Goal: Task Accomplishment & Management: Manage account settings

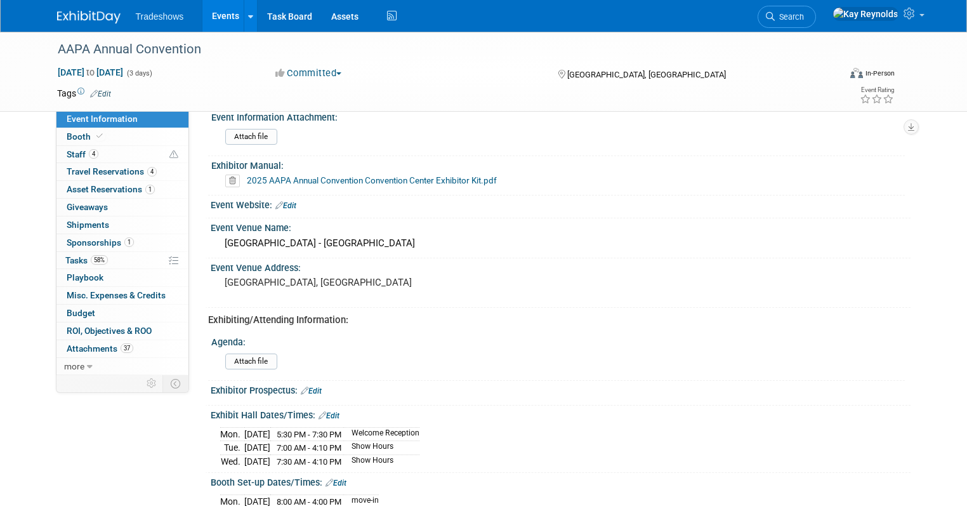
click at [117, 113] on link "Event Information" at bounding box center [122, 118] width 132 height 17
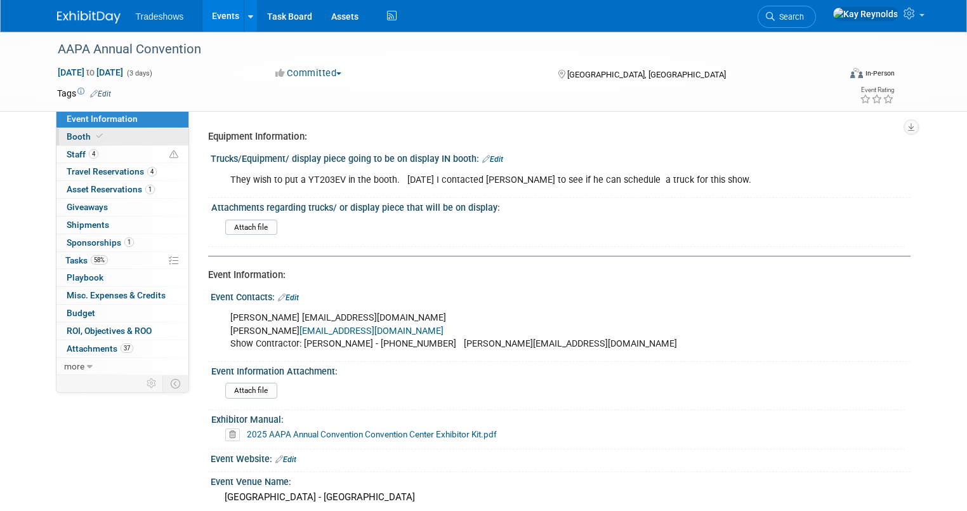
click at [127, 136] on link "Booth" at bounding box center [122, 136] width 132 height 17
select select "Certificate of insurance sent"
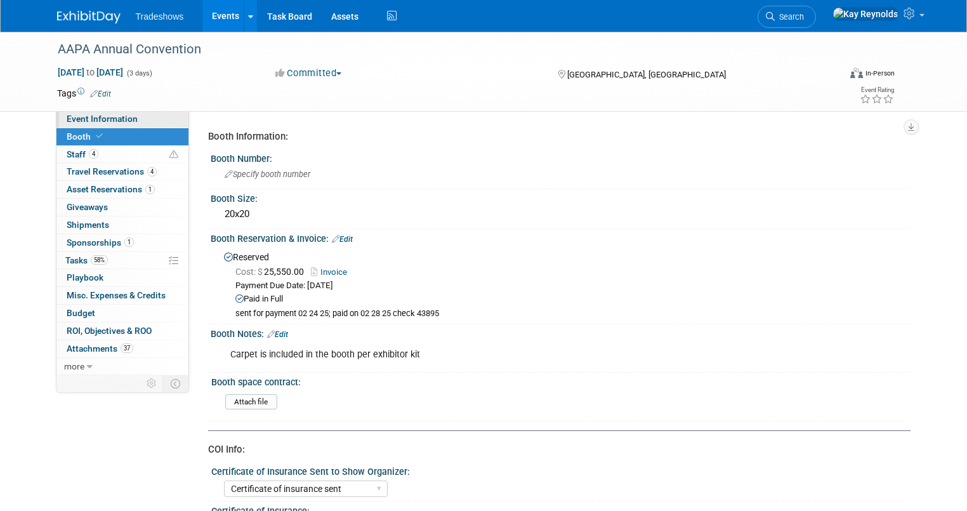
click at [116, 121] on span "Event Information" at bounding box center [102, 119] width 71 height 10
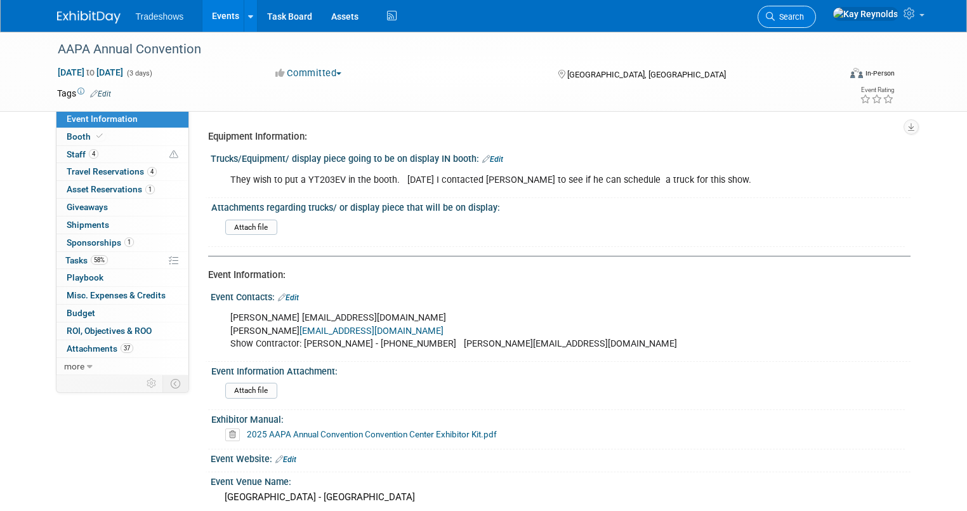
click at [804, 15] on span "Search" at bounding box center [789, 17] width 29 height 10
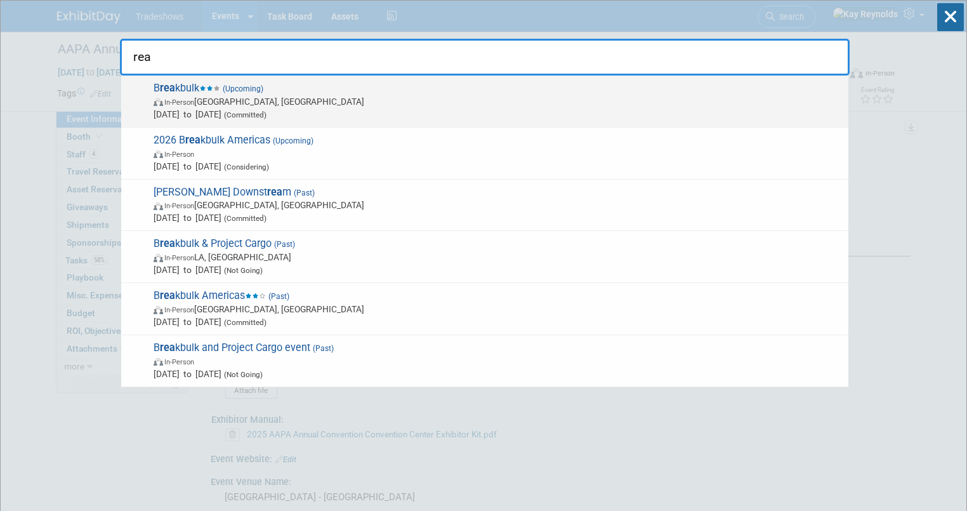
type input "rea"
click at [232, 95] on span "In-Person [GEOGRAPHIC_DATA], [GEOGRAPHIC_DATA]" at bounding box center [498, 101] width 689 height 13
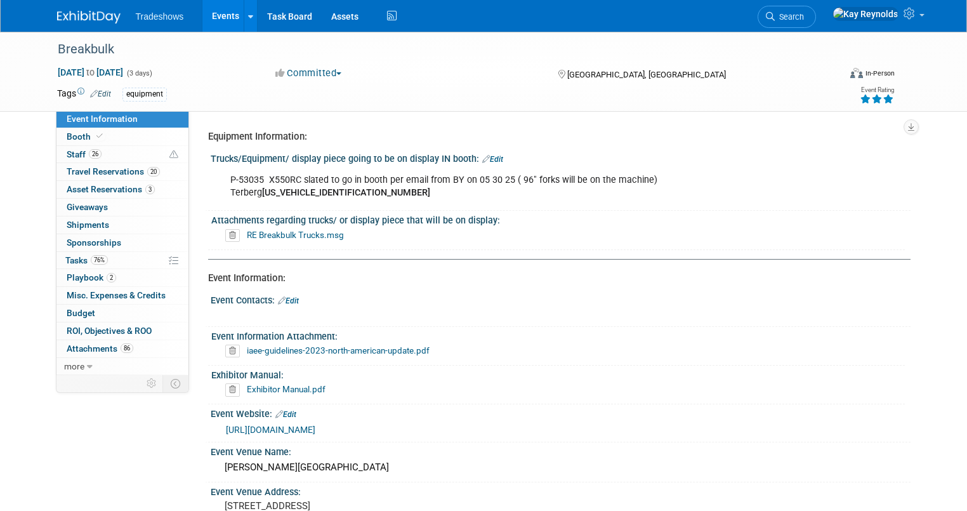
click at [96, 115] on span "Event Information" at bounding box center [102, 119] width 71 height 10
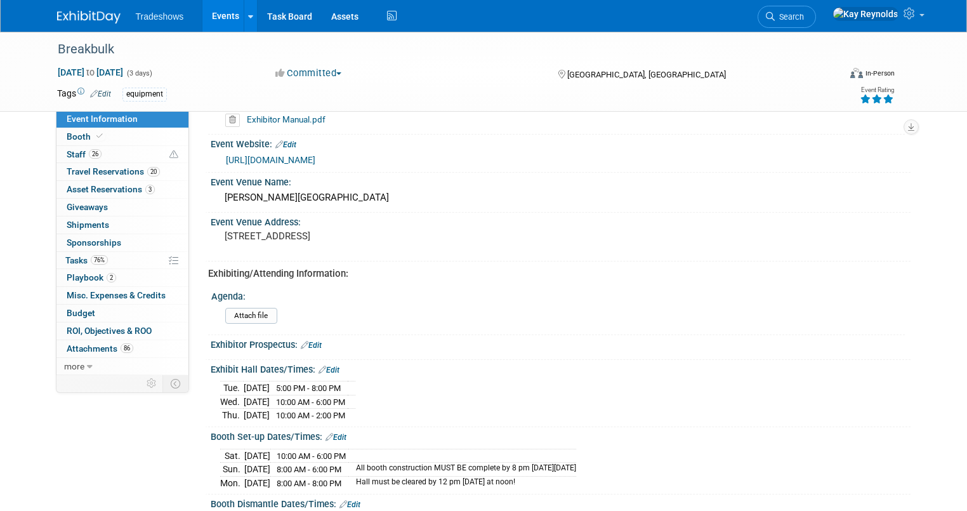
scroll to position [406, 0]
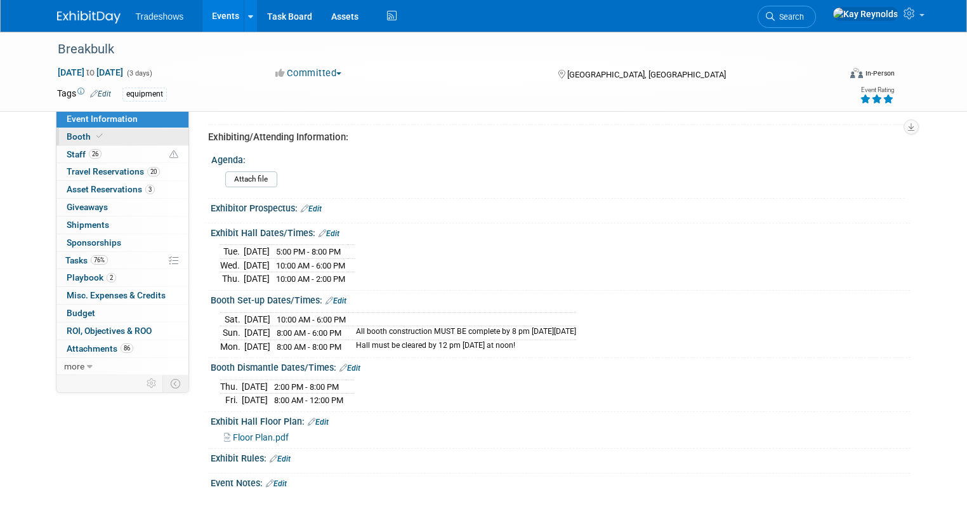
click at [124, 132] on link "Booth" at bounding box center [122, 136] width 132 height 17
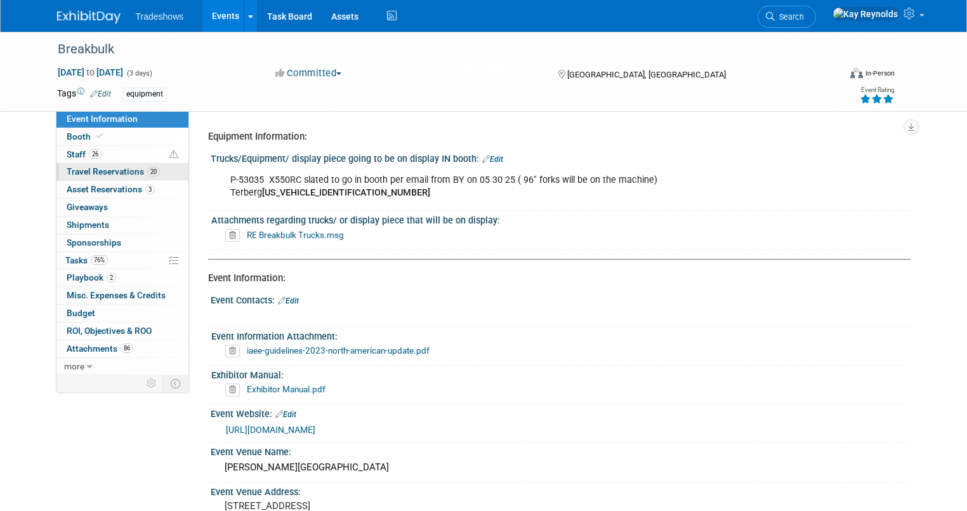
select select "Certificate of insurance not needed"
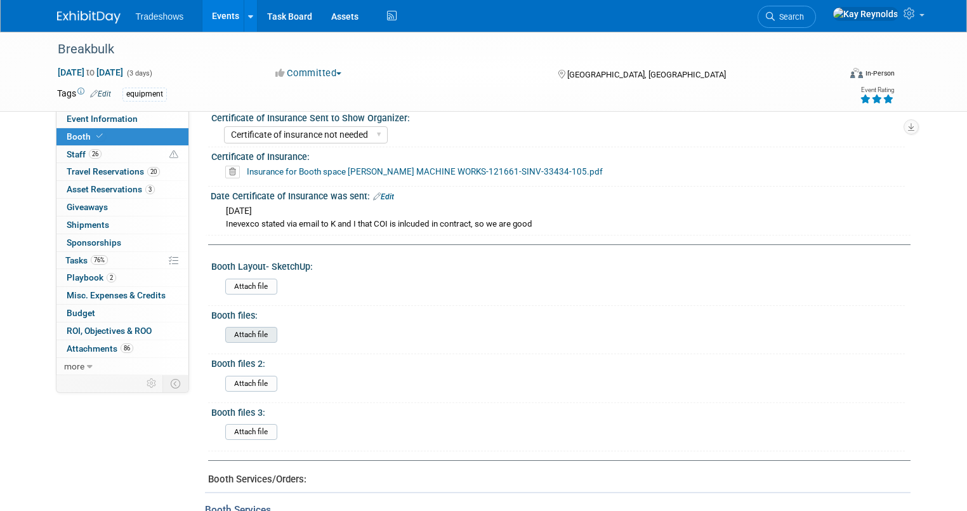
scroll to position [508, 0]
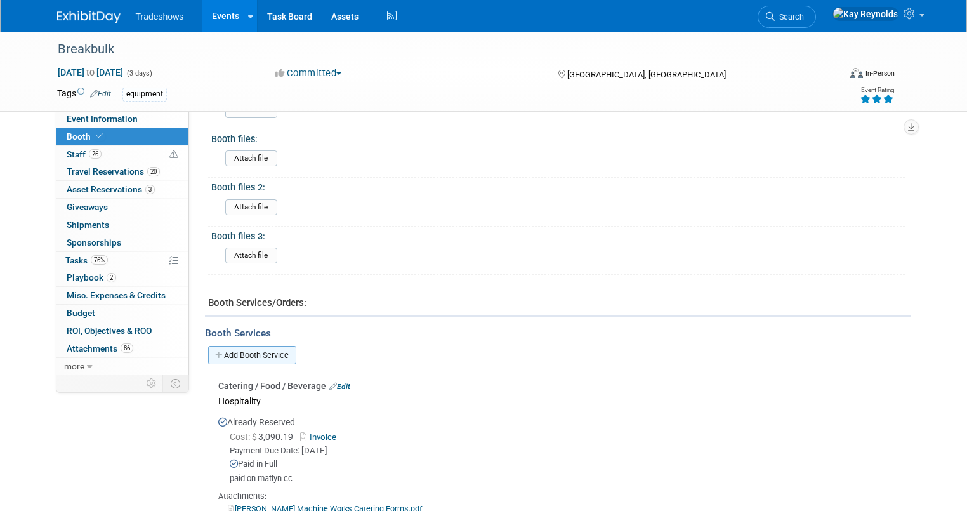
click at [243, 348] on link "Add Booth Service" at bounding box center [252, 355] width 88 height 18
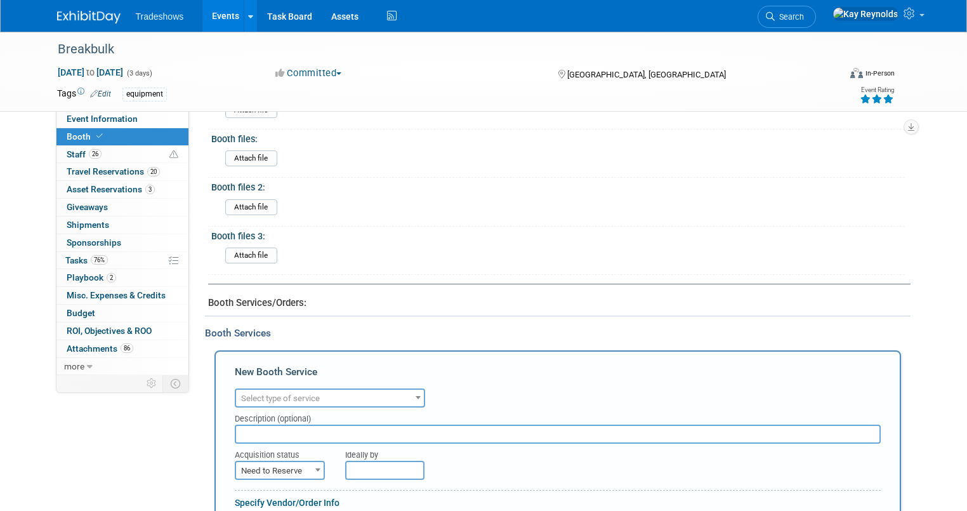
scroll to position [0, 0]
click at [260, 393] on span "Select type of service" at bounding box center [280, 398] width 79 height 10
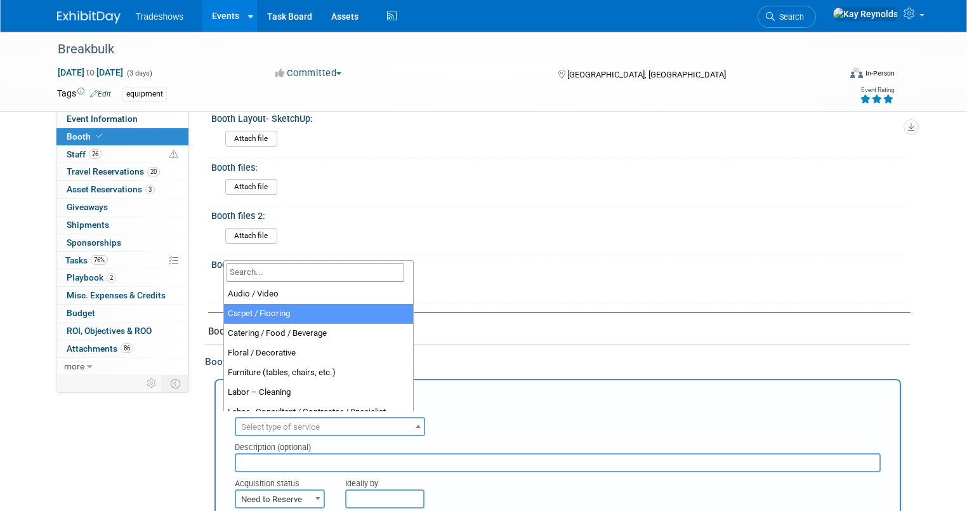
scroll to position [457, 0]
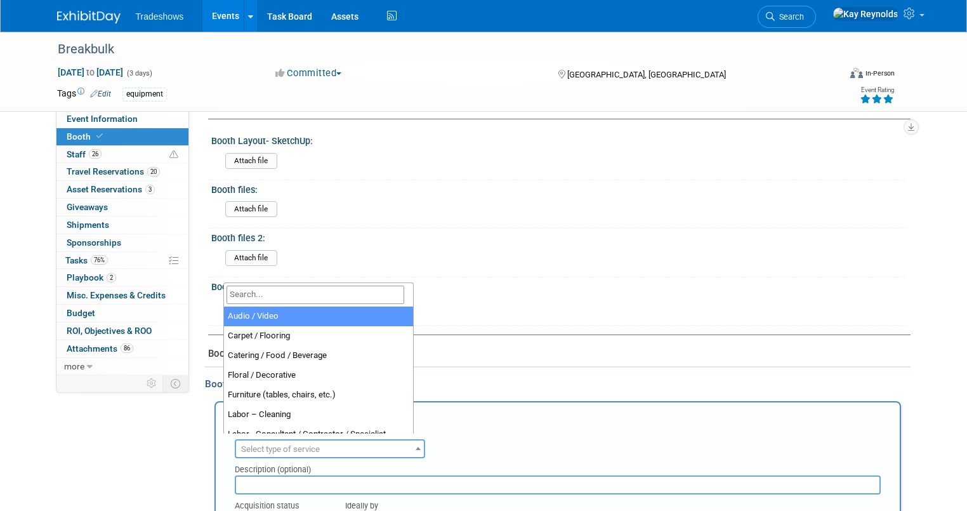
click at [255, 294] on input "search" at bounding box center [316, 295] width 178 height 18
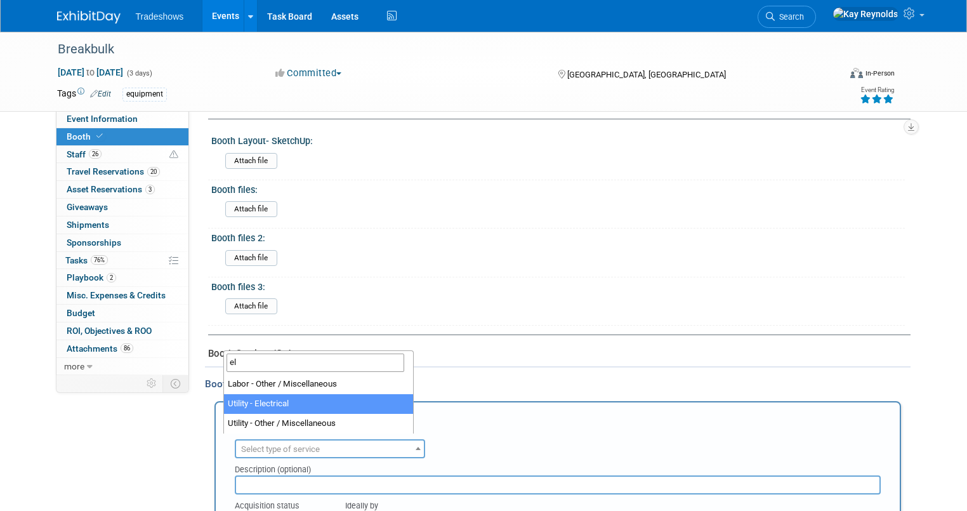
type input "el"
select select "8"
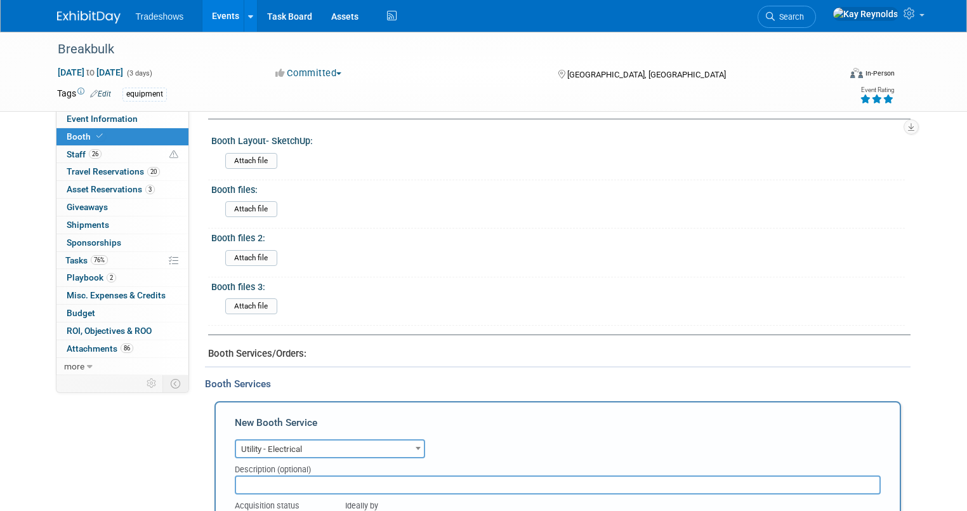
scroll to position [508, 0]
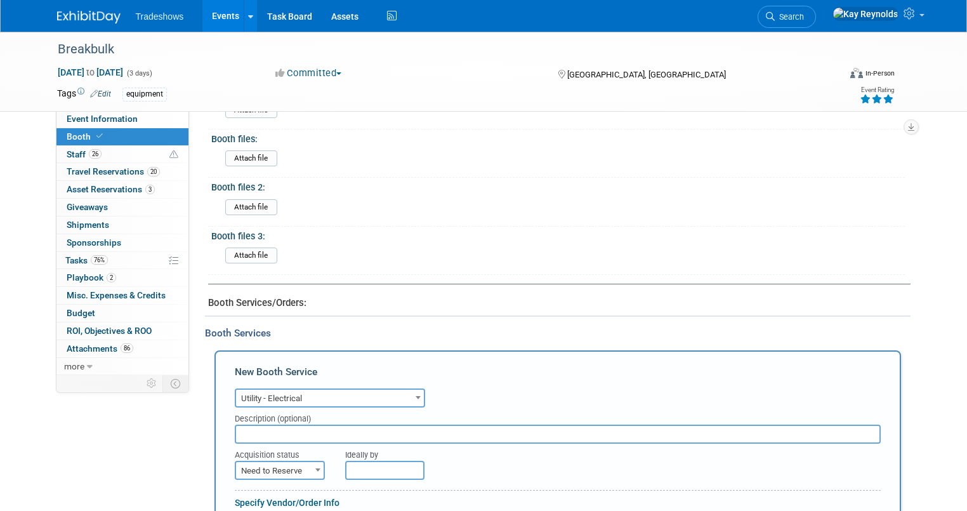
click at [246, 427] on input "text" at bounding box center [558, 434] width 646 height 19
type input "ordered electrical 08 22 25"
click at [237, 462] on span "Need to Reserve" at bounding box center [280, 471] width 88 height 18
select select "2"
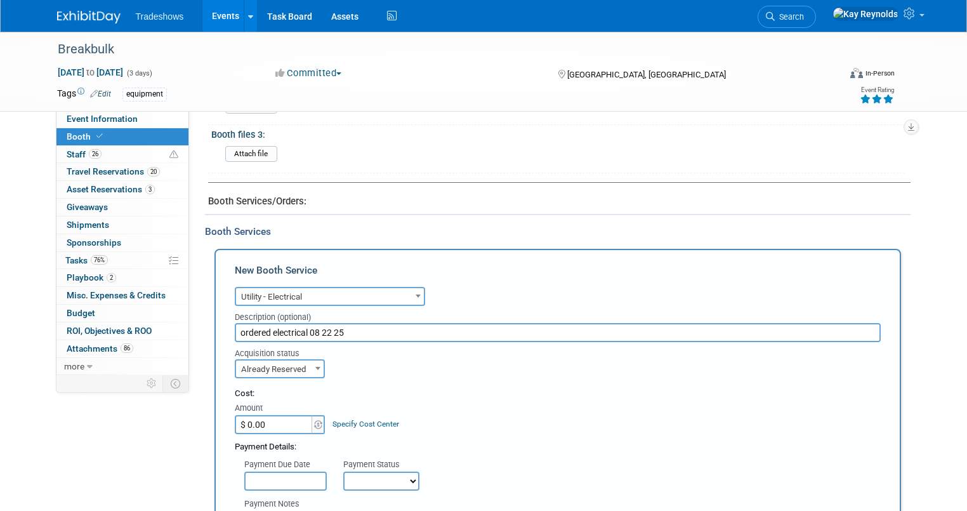
click at [253, 419] on input "$ 0.00" at bounding box center [274, 424] width 79 height 19
type input "$ 1,297.96"
click at [357, 472] on select "Not Paid Yet Partially Paid Paid in Full" at bounding box center [381, 481] width 76 height 19
select select "3"
click at [343, 472] on select "Not Paid Yet Partially Paid Paid in Full" at bounding box center [381, 481] width 76 height 19
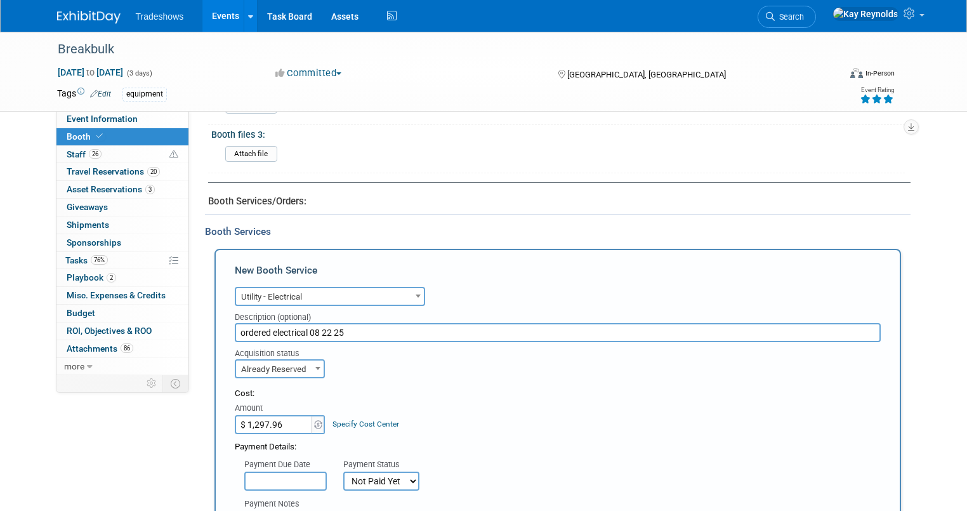
click at [355, 327] on input "ordered electrical 08 22 25" at bounding box center [558, 332] width 646 height 19
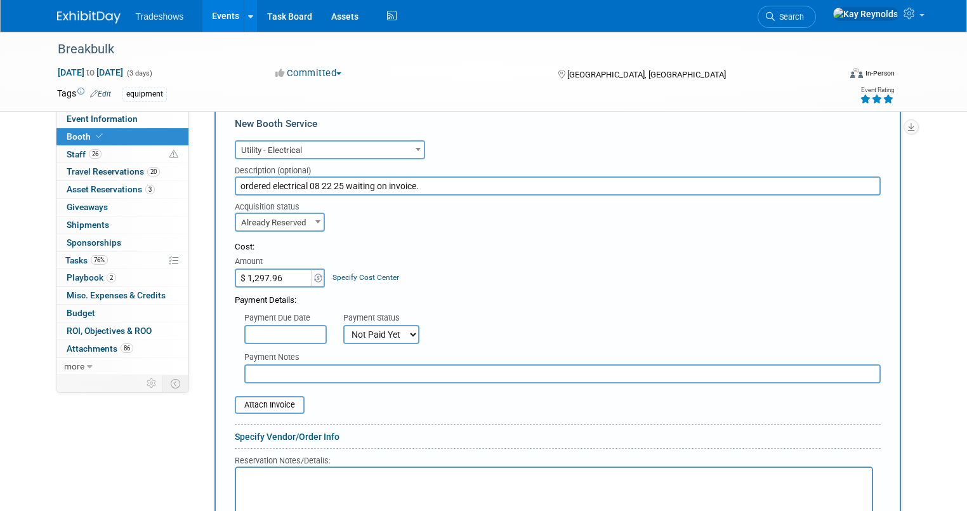
scroll to position [762, 0]
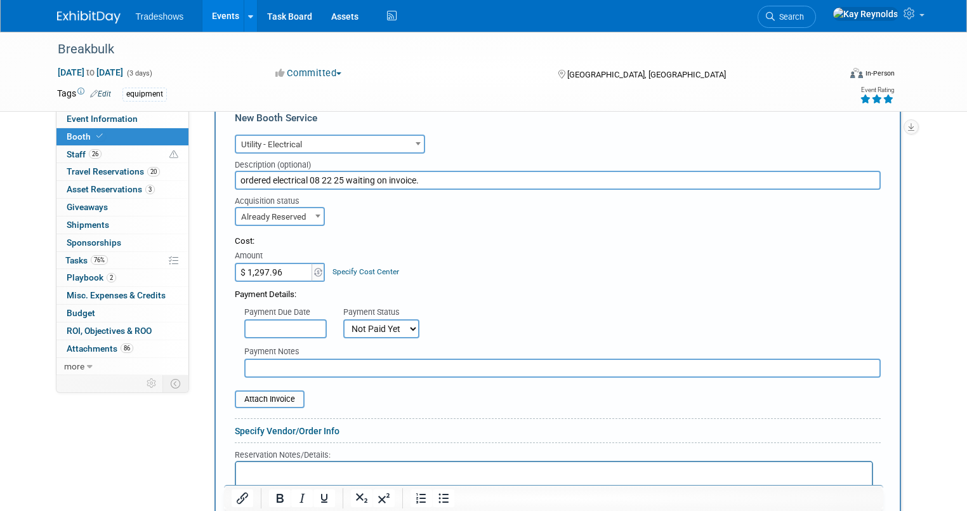
type input "ordered electrical 08 22 25 waiting on invoice."
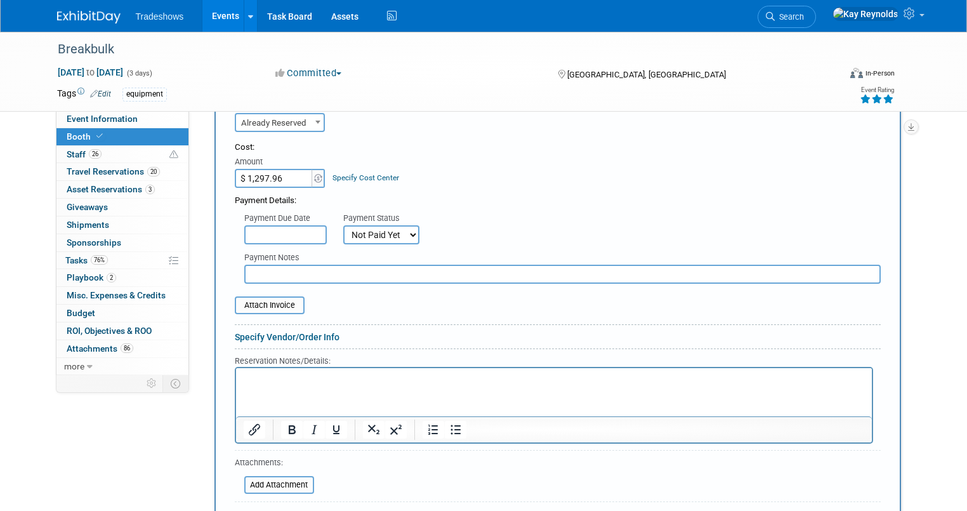
scroll to position [863, 0]
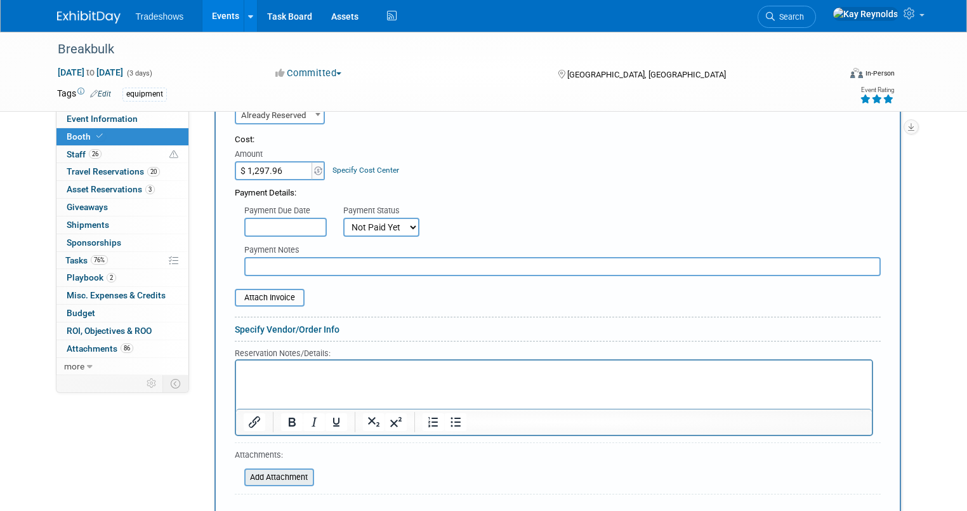
click at [249, 470] on input "file" at bounding box center [237, 477] width 151 height 15
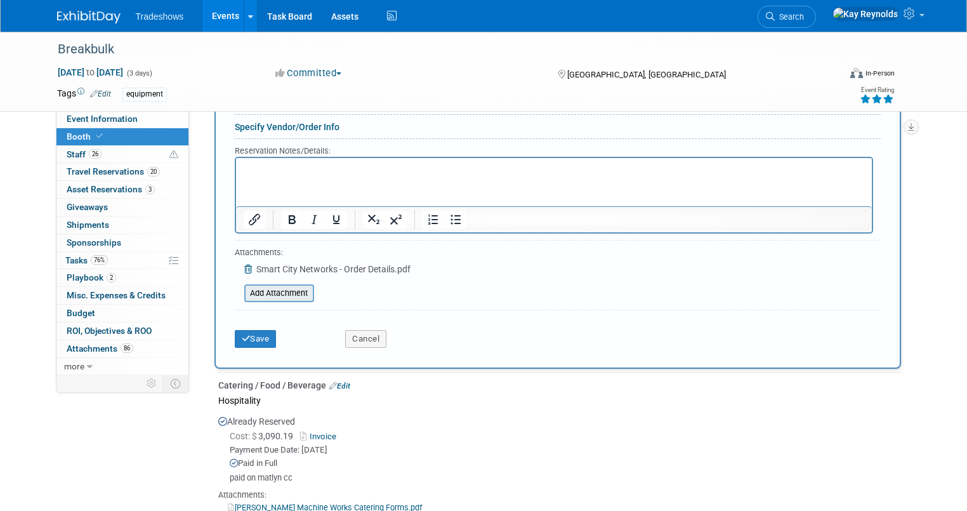
scroll to position [1066, 0]
click at [249, 329] on button "Save" at bounding box center [256, 338] width 42 height 18
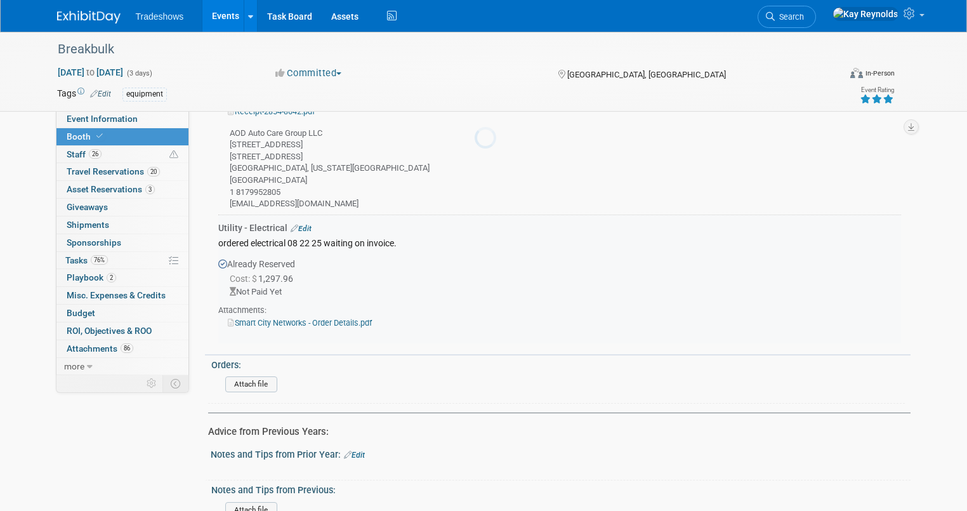
scroll to position [1595, 0]
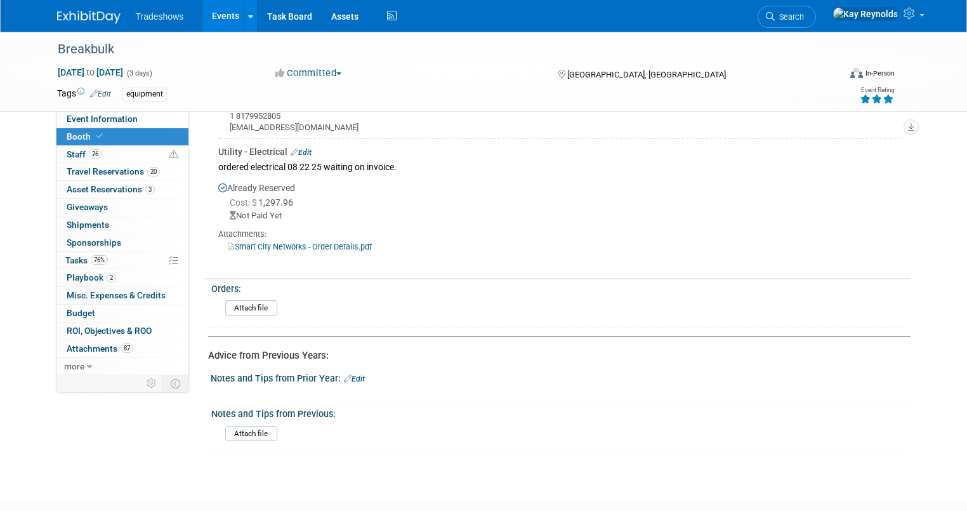
click at [71, 132] on span "Booth" at bounding box center [86, 136] width 39 height 10
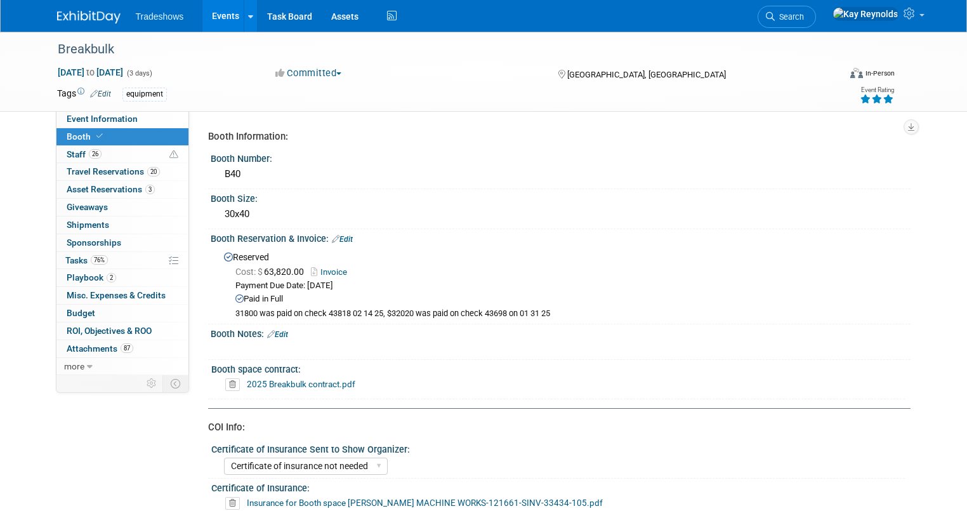
select select "Certificate of insurance not needed"
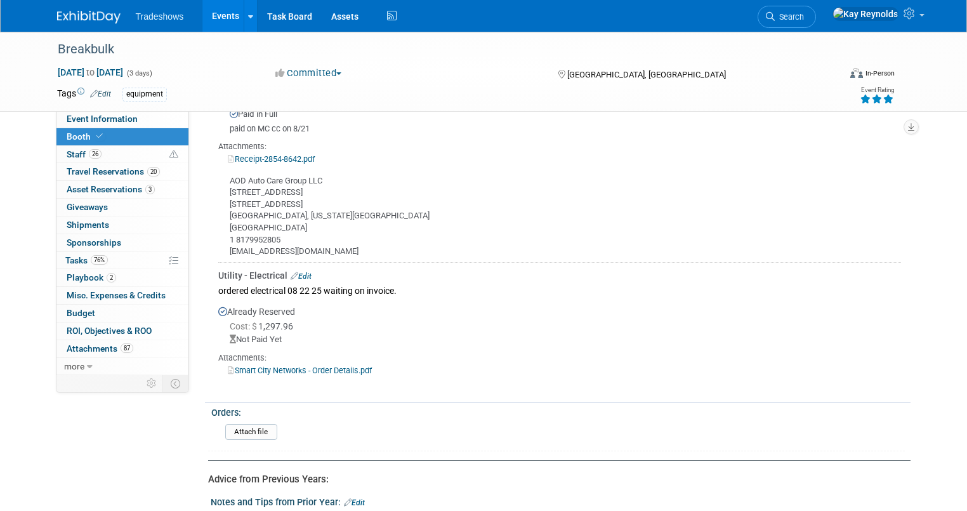
scroll to position [1472, 0]
click at [293, 271] on link "Edit" at bounding box center [301, 275] width 21 height 9
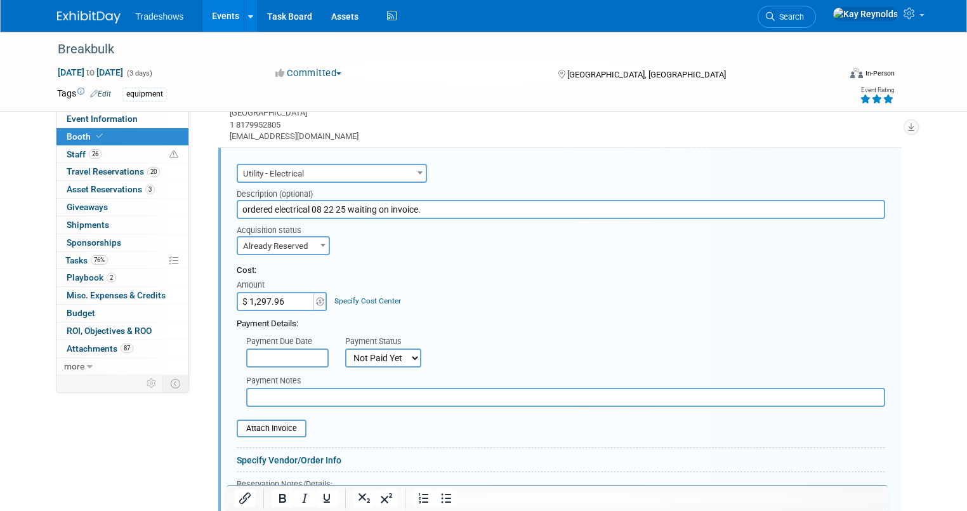
scroll to position [1790, 0]
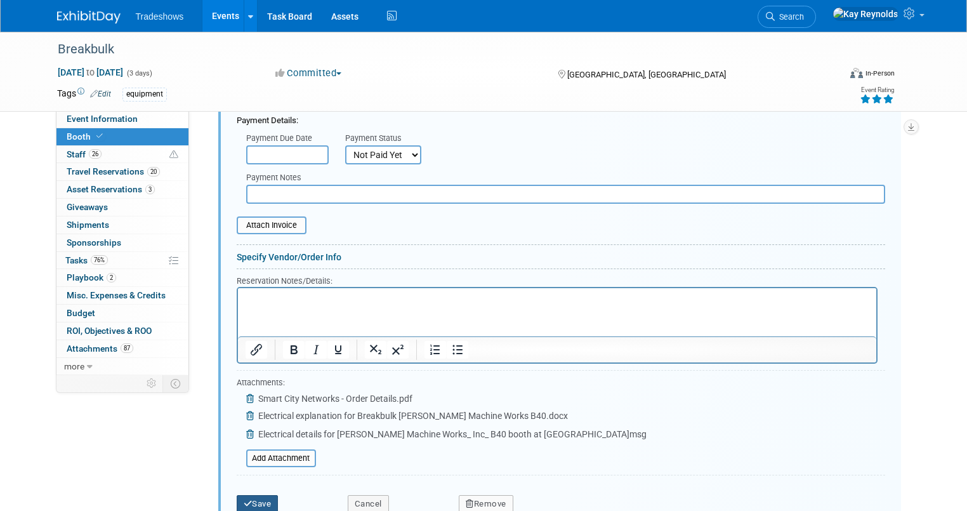
click at [244, 497] on button "Save" at bounding box center [258, 504] width 42 height 18
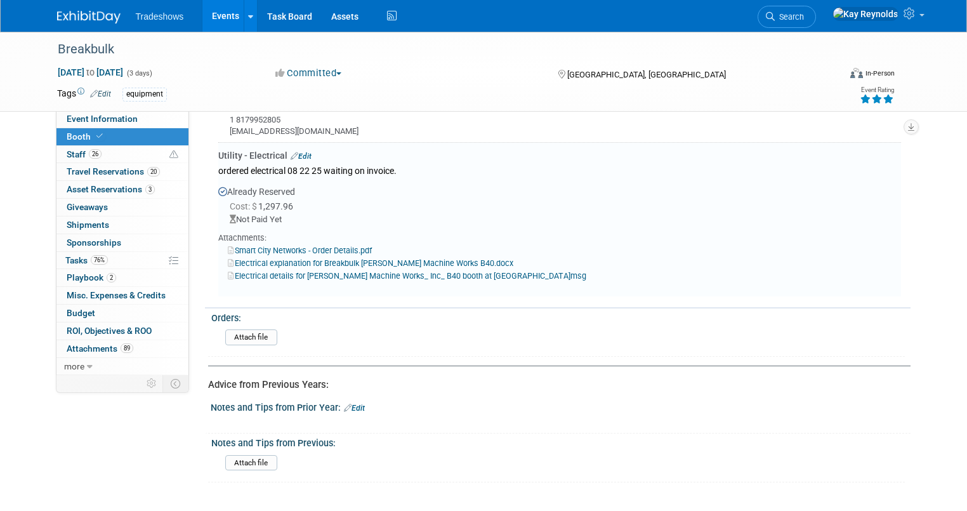
scroll to position [1587, 0]
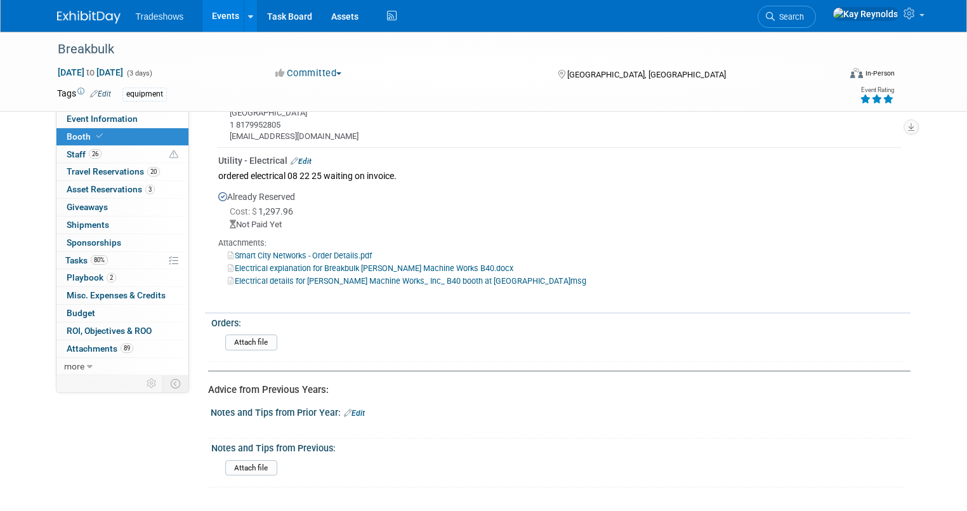
click at [251, 219] on div "Not Paid Yet" at bounding box center [565, 225] width 671 height 12
click at [299, 157] on link "Edit" at bounding box center [301, 161] width 21 height 9
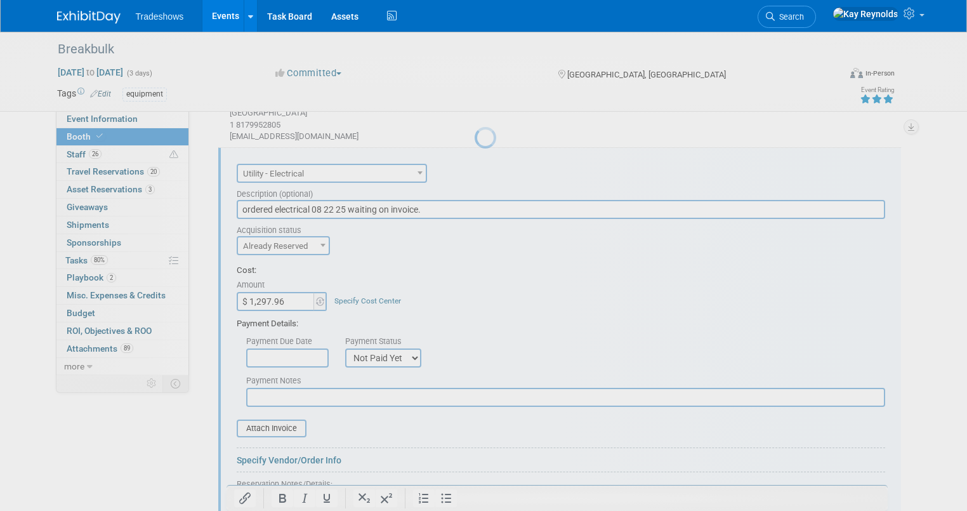
scroll to position [0, 0]
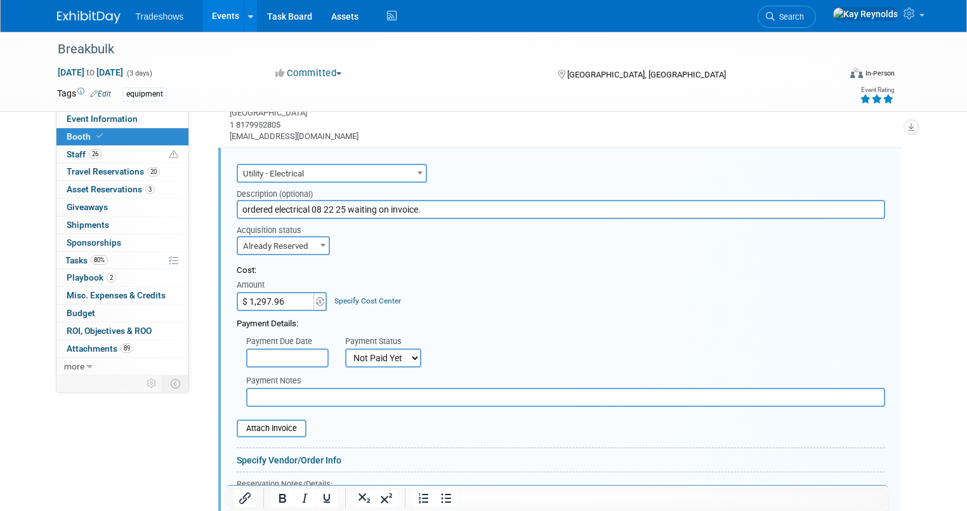
click at [347, 353] on select "Not Paid Yet Partially Paid Paid in Full" at bounding box center [383, 357] width 76 height 19
select select "1"
click at [345, 348] on select "Not Paid Yet Partially Paid Paid in Full" at bounding box center [383, 357] width 76 height 19
click at [264, 350] on input "text" at bounding box center [287, 357] width 83 height 19
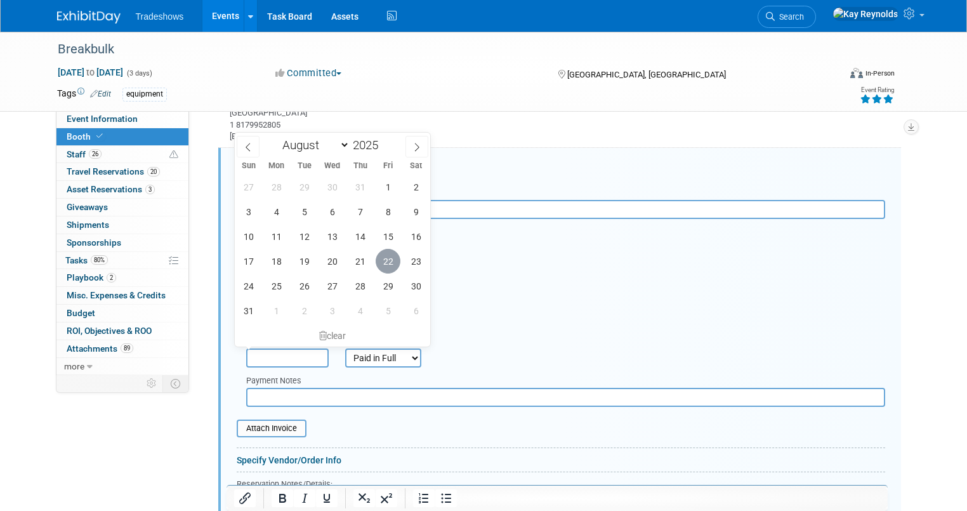
click at [392, 262] on span "22" at bounding box center [388, 261] width 25 height 25
type input "Aug 22, 2025"
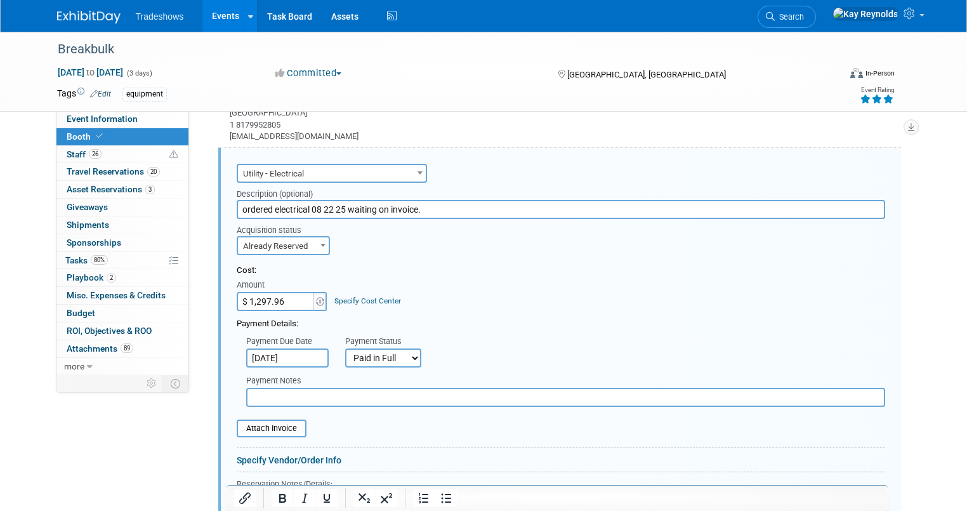
click at [271, 392] on input "text" at bounding box center [565, 397] width 639 height 19
type input "paid on Kays cc"
click at [261, 421] on input "file" at bounding box center [229, 428] width 151 height 15
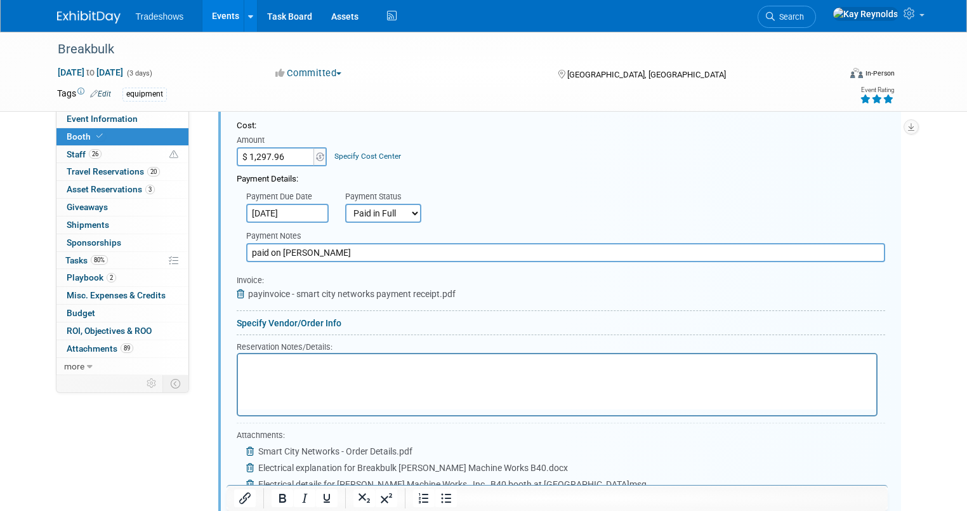
scroll to position [1840, 0]
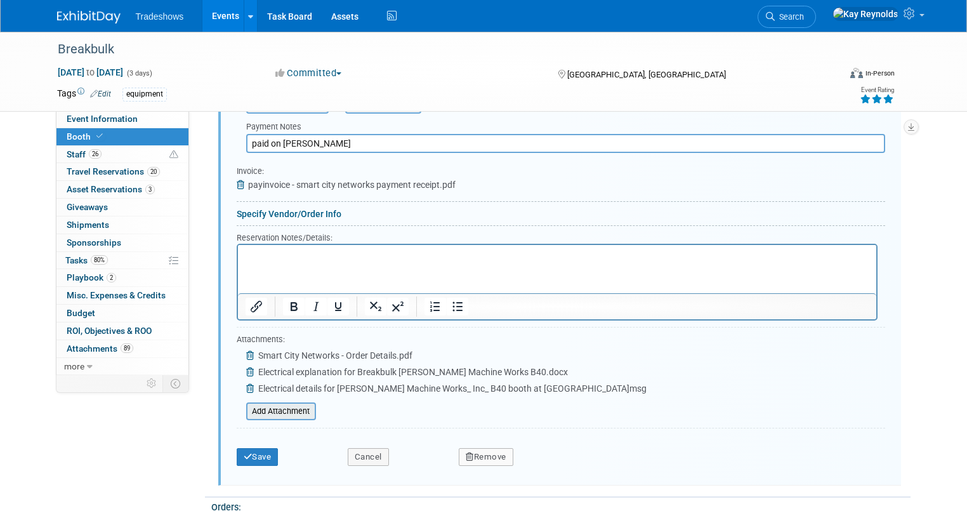
click at [270, 404] on input "file" at bounding box center [239, 411] width 151 height 15
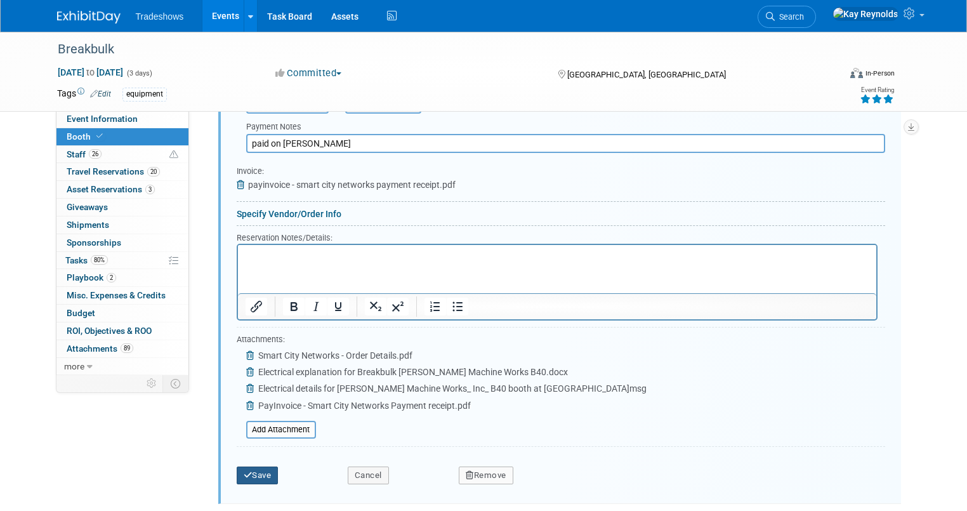
click at [267, 471] on button "Save" at bounding box center [258, 475] width 42 height 18
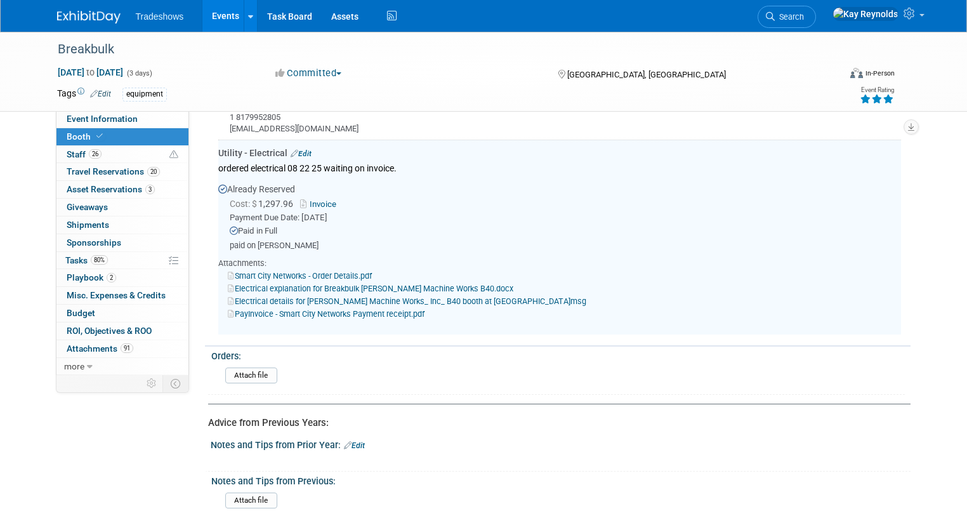
scroll to position [1587, 0]
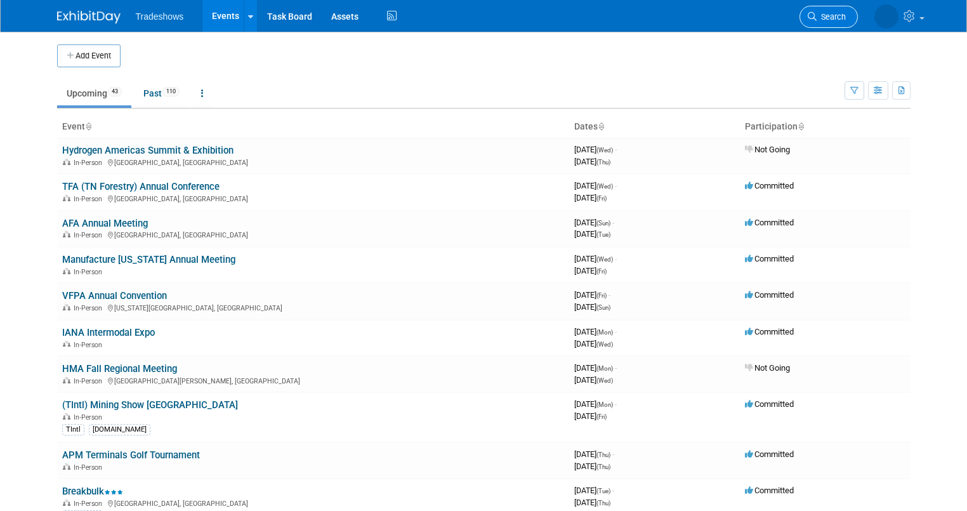
click at [833, 15] on span "Search" at bounding box center [831, 17] width 29 height 10
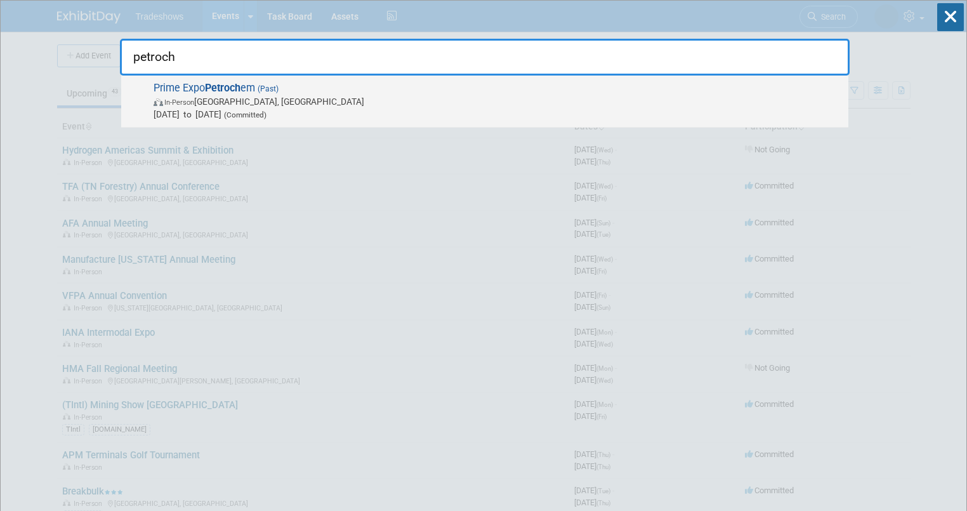
type input "petroch"
click at [181, 98] on span "In-Person" at bounding box center [179, 102] width 30 height 8
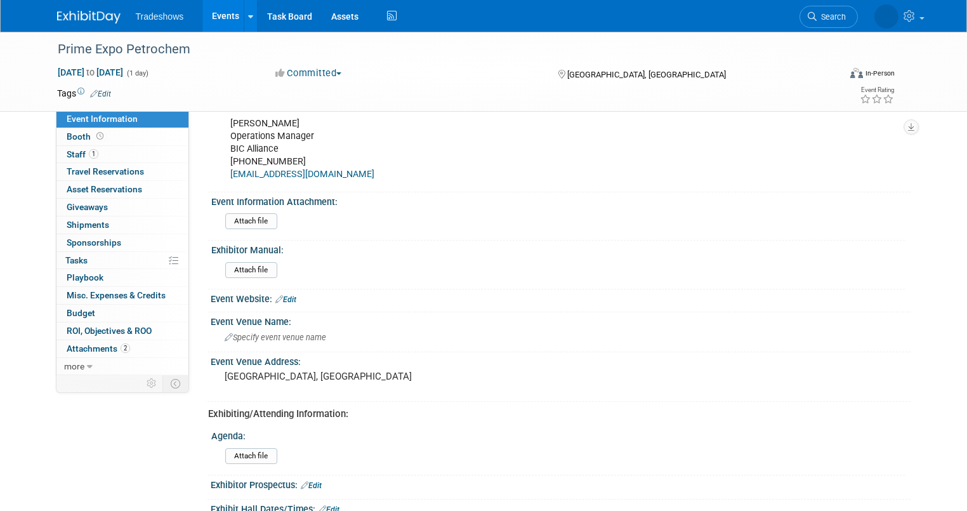
scroll to position [203, 0]
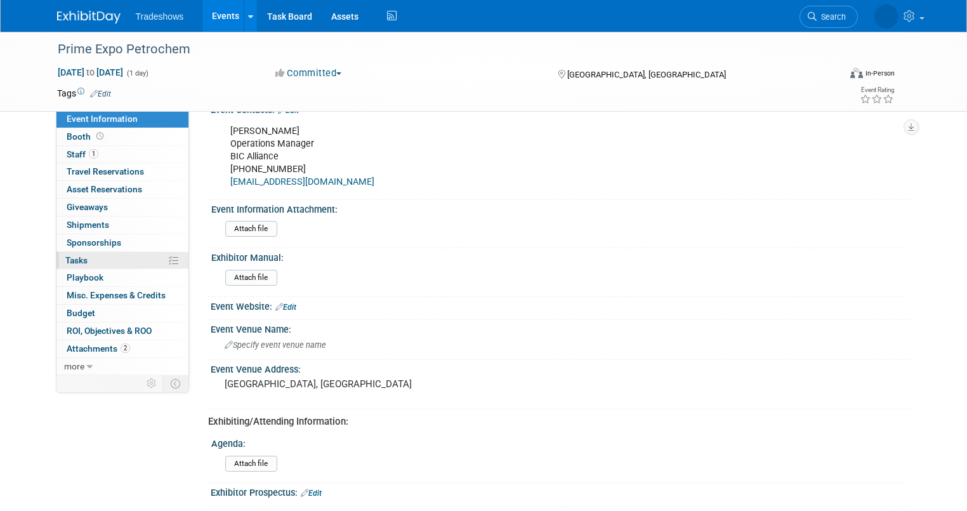
click at [81, 259] on link "0% Tasks 0%" at bounding box center [122, 260] width 132 height 17
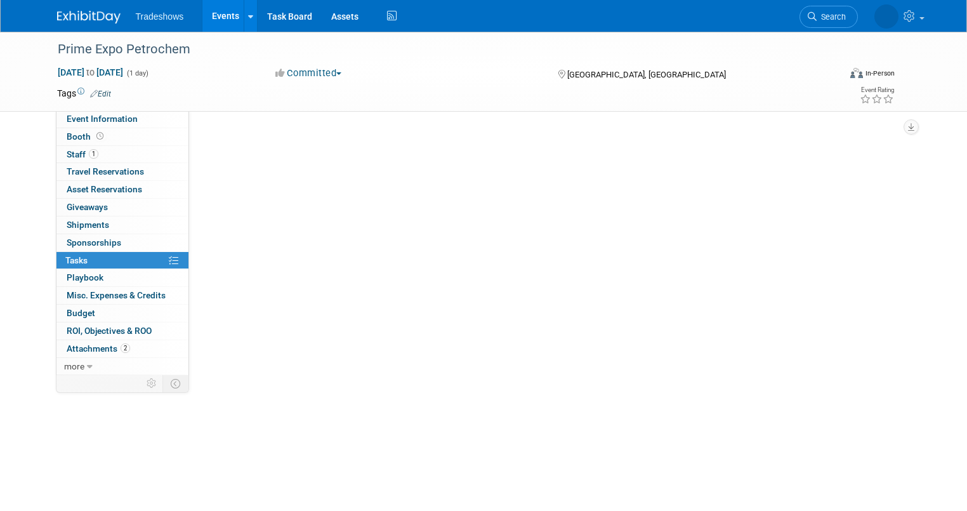
scroll to position [0, 0]
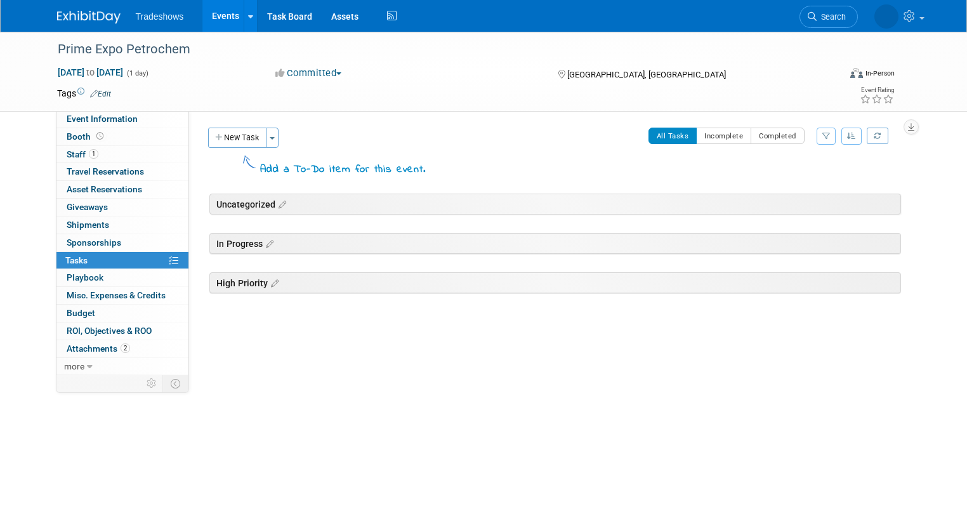
click at [228, 131] on button "New Task" at bounding box center [237, 138] width 58 height 20
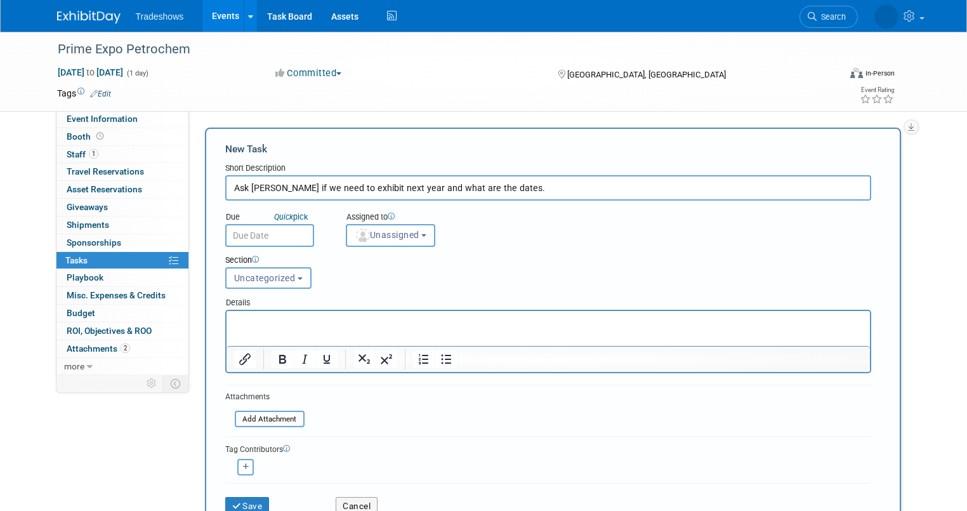
type input "Ask [PERSON_NAME] if we need to exhibit next year and what are the dates."
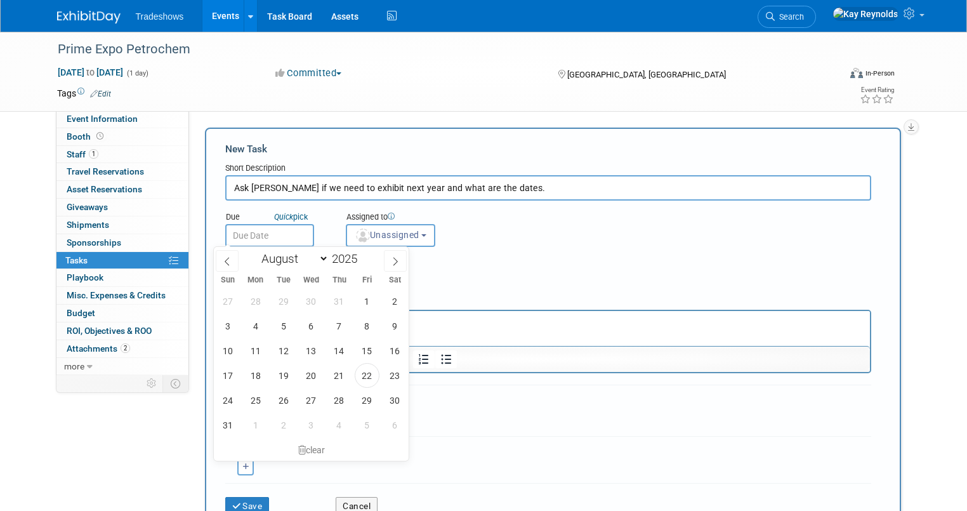
click at [247, 237] on input "text" at bounding box center [269, 235] width 89 height 23
click at [254, 405] on span "25" at bounding box center [255, 400] width 25 height 25
type input "Aug 25, 2025"
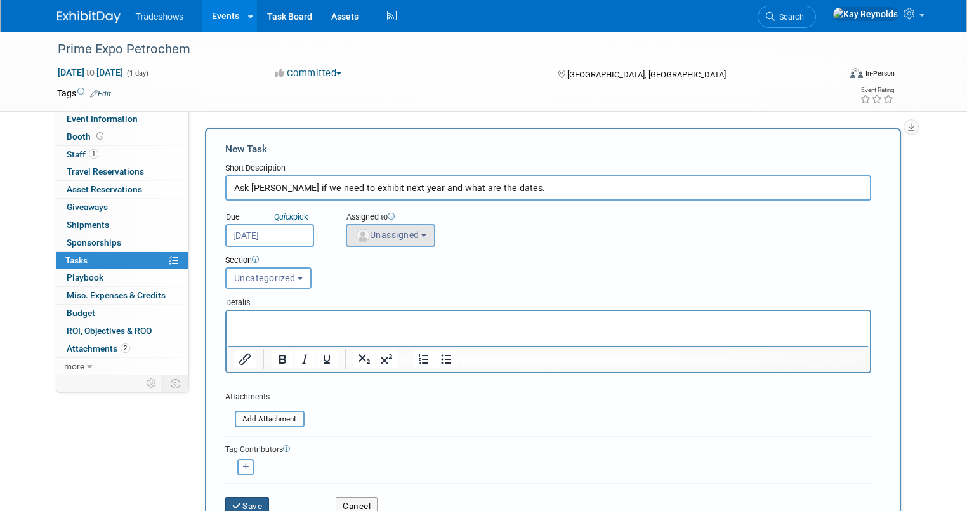
drag, startPoint x: 242, startPoint y: 499, endPoint x: 389, endPoint y: 239, distance: 299.0
click at [389, 239] on form "New Task Short Description Ask Duane if we need to exhibit next year and what a…" at bounding box center [553, 332] width 656 height 381
click at [389, 239] on button "Unassigned" at bounding box center [391, 235] width 90 height 23
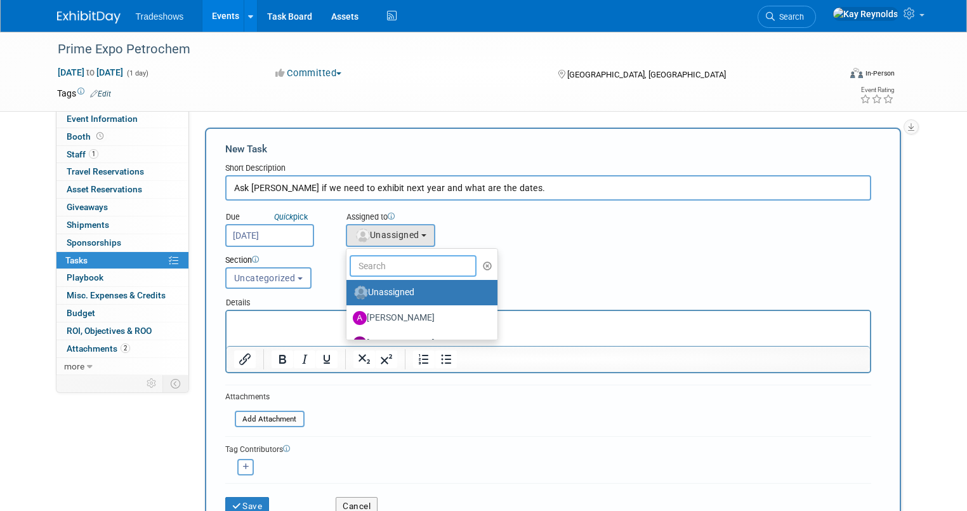
click at [370, 266] on input "text" at bounding box center [413, 266] width 127 height 22
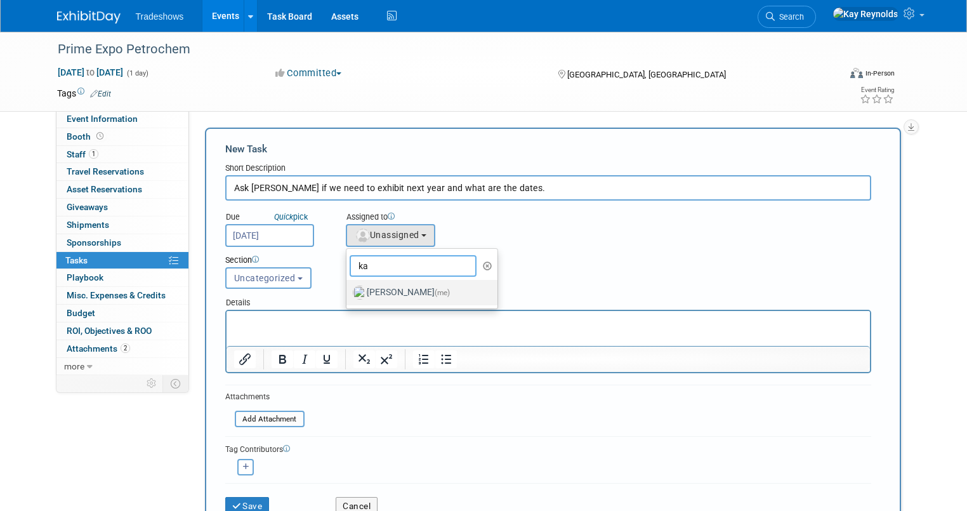
type input "ka"
click at [367, 287] on label "Kay Reynolds (me)" at bounding box center [419, 292] width 133 height 20
click at [348, 287] on input "Kay Reynolds (me)" at bounding box center [344, 291] width 8 height 8
select select "5e9256d4-eeb1-4d7e-ac69-1857632dd0f4"
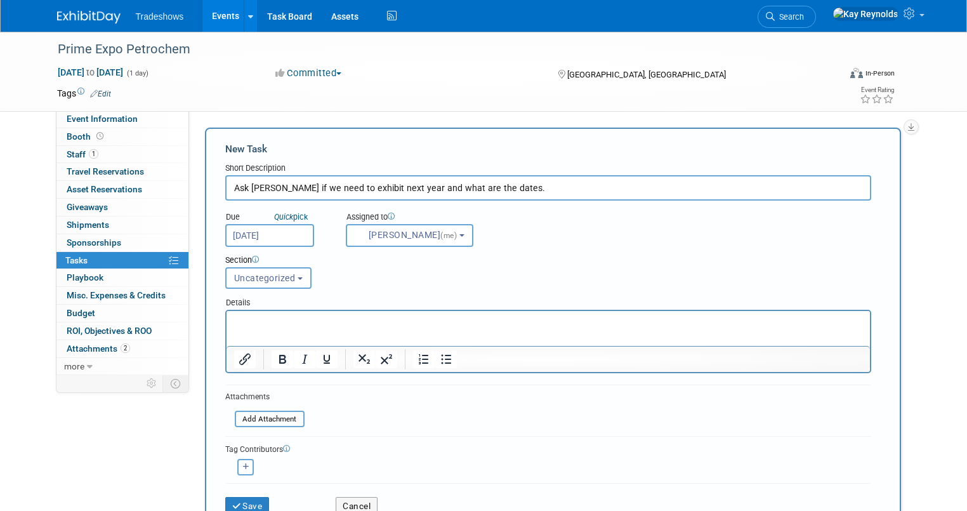
click at [237, 467] on button "button" at bounding box center [245, 467] width 17 height 17
select select
click at [239, 467] on img "button" at bounding box center [246, 470] width 14 height 14
click at [237, 467] on button "button" at bounding box center [245, 467] width 17 height 17
click at [266, 465] on span "-- Select User --" at bounding box center [276, 469] width 78 height 10
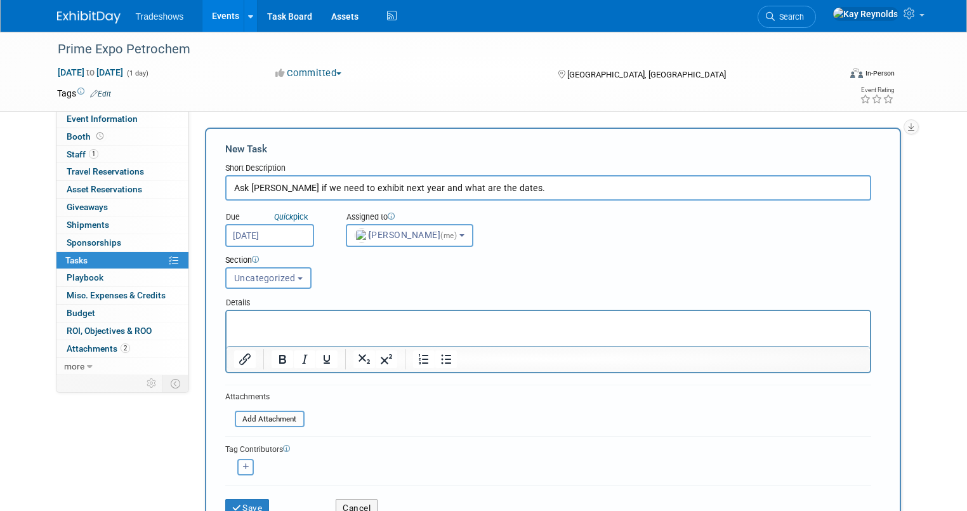
click at [243, 463] on icon "button" at bounding box center [246, 466] width 6 height 7
click at [239, 493] on input "text" at bounding box center [295, 501] width 127 height 22
type input ","
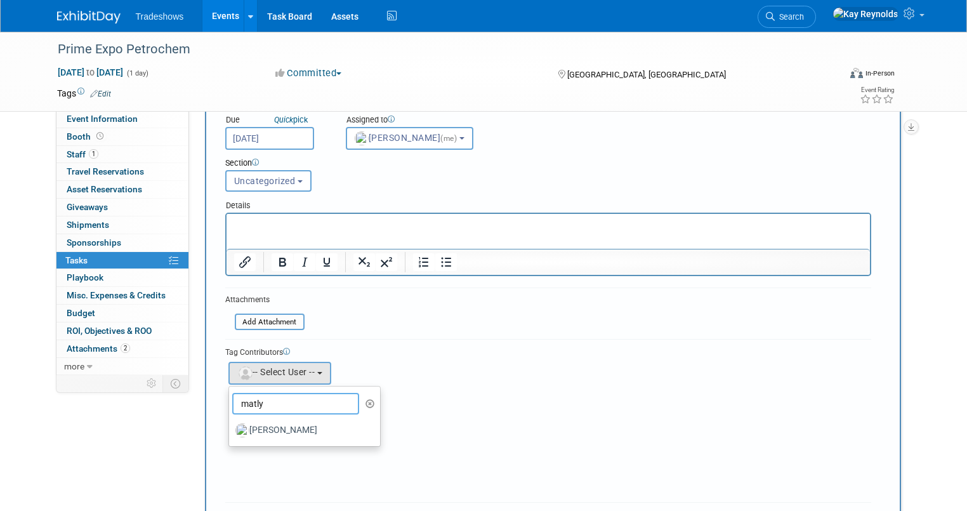
scroll to position [102, 0]
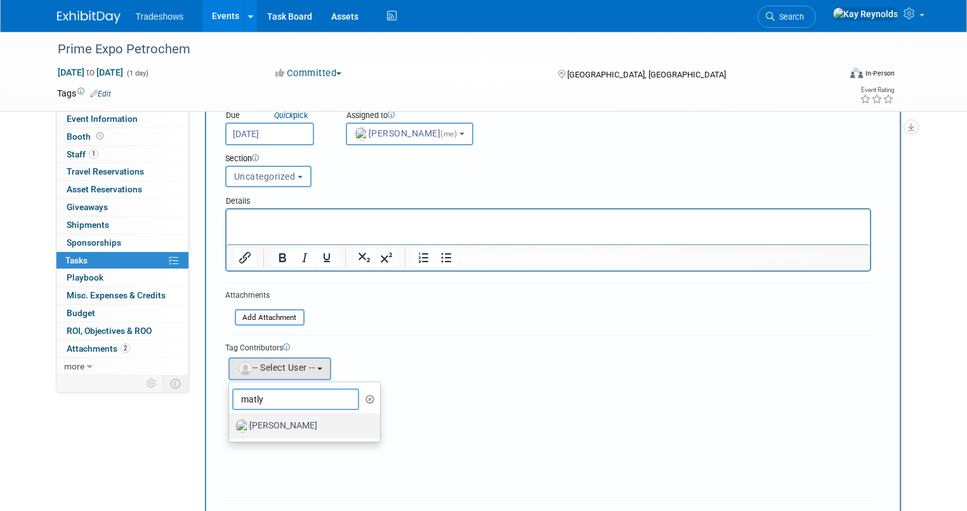
type input "matly"
click at [244, 422] on label "[PERSON_NAME]" at bounding box center [301, 426] width 133 height 20
click at [231, 422] on input "[PERSON_NAME]" at bounding box center [227, 424] width 8 height 8
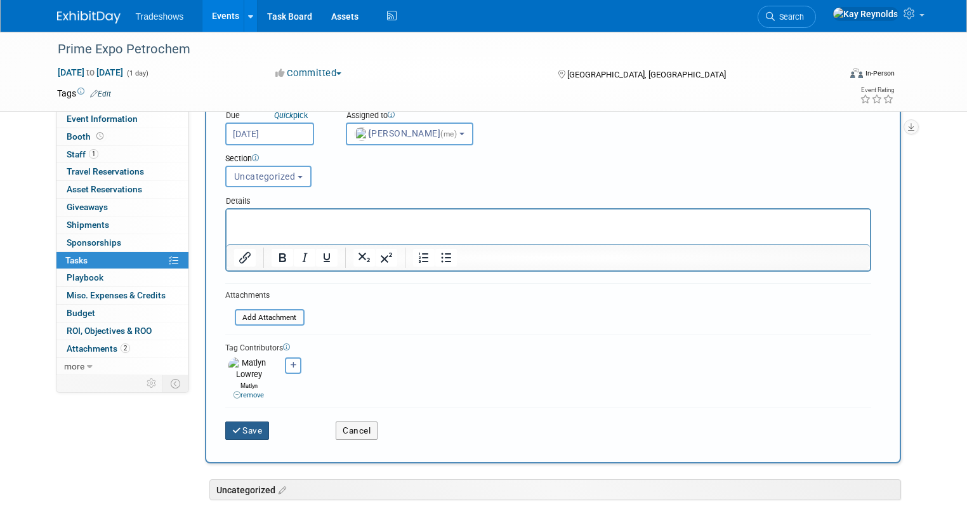
click at [245, 421] on button "Save" at bounding box center [247, 430] width 44 height 18
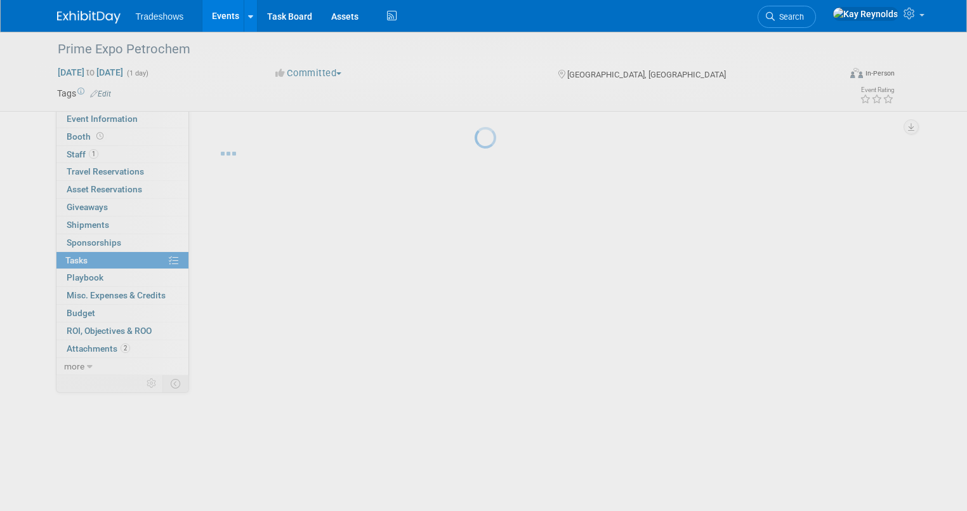
scroll to position [0, 0]
